Goal: Task Accomplishment & Management: Manage account settings

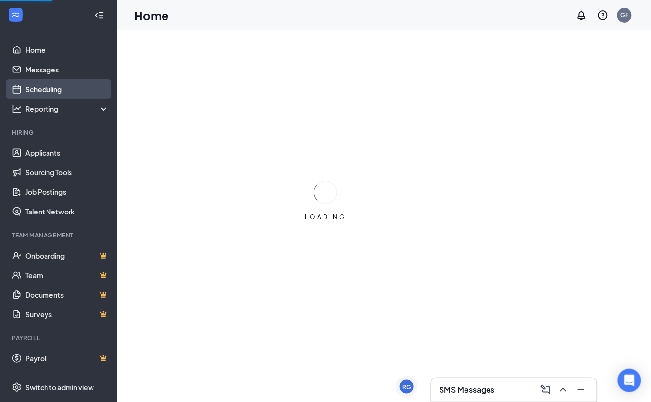
click at [42, 89] on link "Scheduling" at bounding box center [67, 89] width 84 height 20
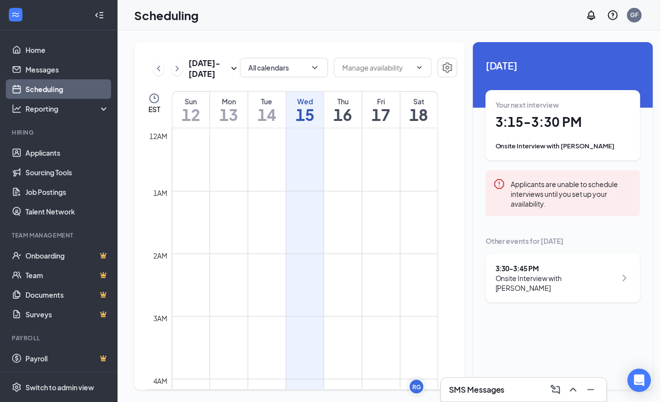
scroll to position [481, 0]
click at [547, 131] on div "Your next interview 3:15 - 3:30 PM Onsite Interview with [PERSON_NAME]" at bounding box center [563, 125] width 135 height 51
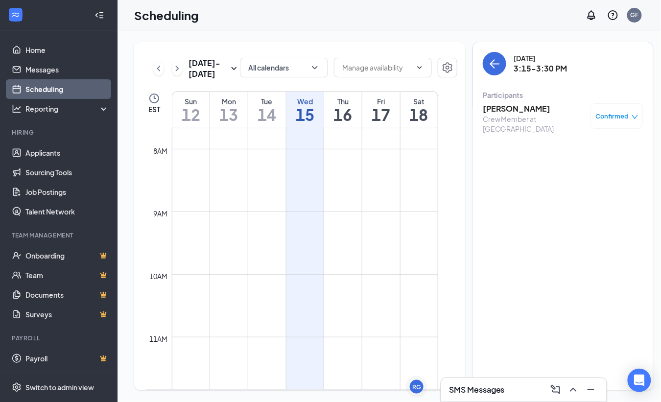
click at [502, 106] on h3 "[PERSON_NAME]" at bounding box center [534, 108] width 103 height 11
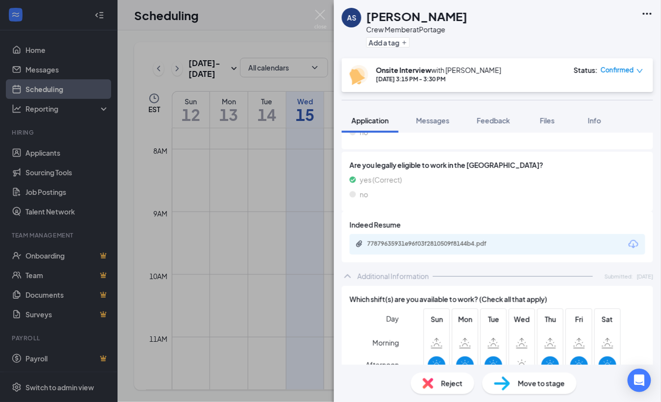
scroll to position [392, 0]
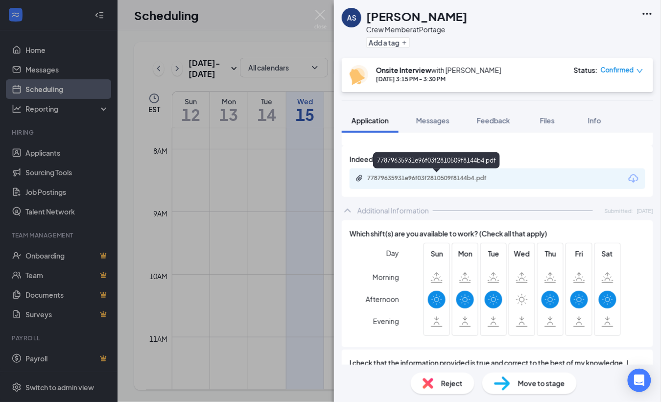
click at [497, 181] on div "77879635931e96f03f2810509f8144b4.pdf" at bounding box center [435, 178] width 137 height 8
click at [322, 14] on img at bounding box center [320, 19] width 12 height 19
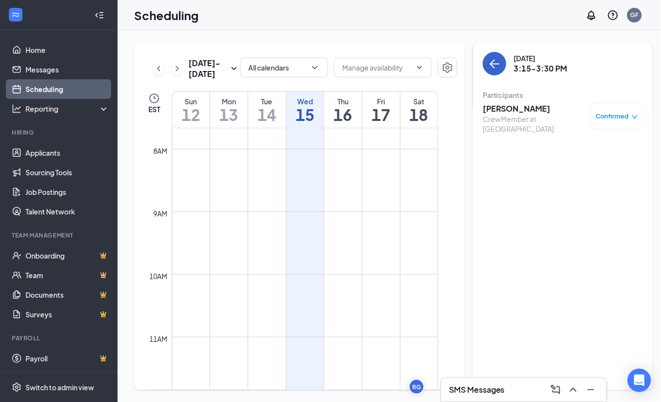
click at [490, 61] on icon "ArrowLeft" at bounding box center [492, 63] width 5 height 9
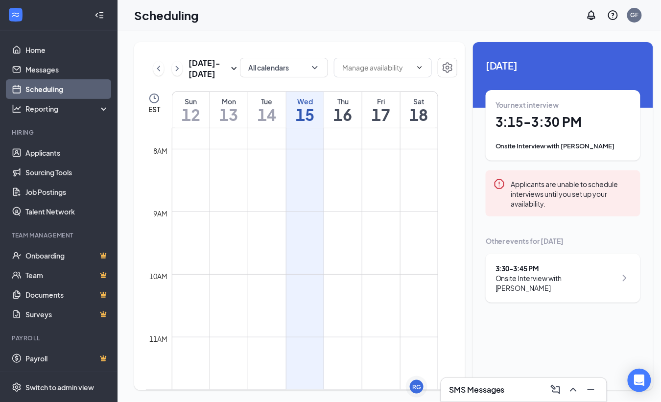
click at [506, 281] on div "Onsite Interview with [PERSON_NAME]" at bounding box center [556, 283] width 121 height 20
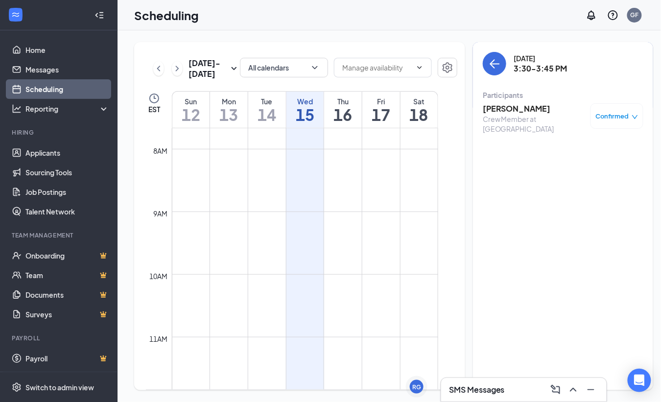
click at [503, 107] on h3 "[PERSON_NAME]" at bounding box center [534, 108] width 103 height 11
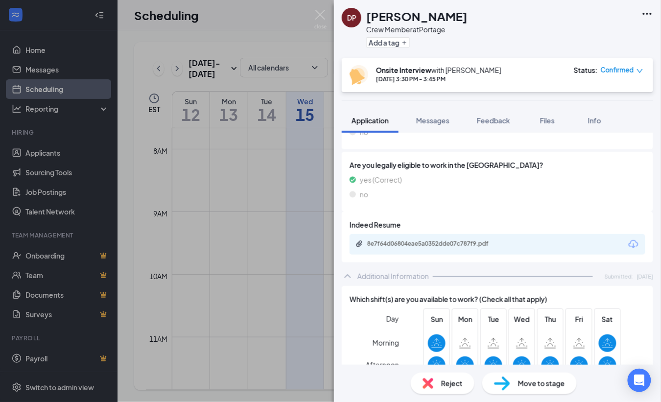
scroll to position [392, 0]
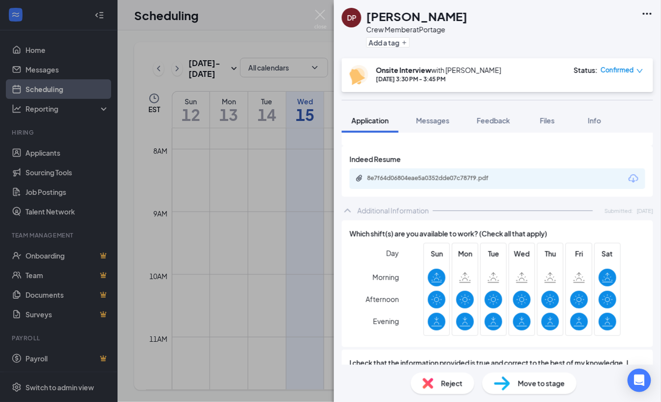
click at [464, 173] on div "8e7f64d06804eae5a0352dde07c787f9.pdf" at bounding box center [498, 178] width 296 height 21
click at [469, 182] on div "8e7f64d06804eae5a0352dde07c787f9.pdf" at bounding box center [435, 178] width 137 height 8
